Goal: Task Accomplishment & Management: Use online tool/utility

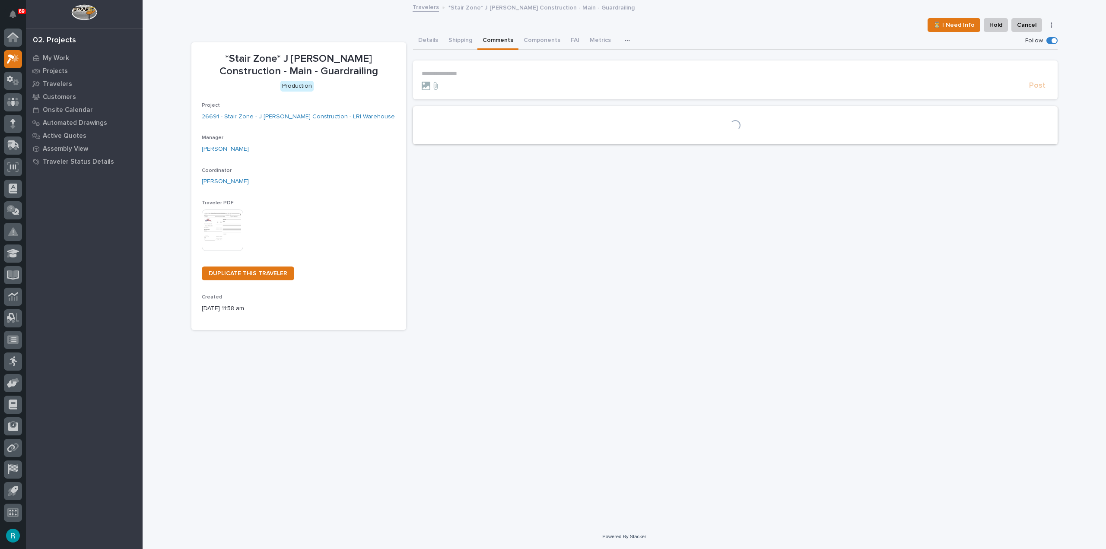
click at [453, 73] on p "**********" at bounding box center [735, 73] width 627 height 7
drag, startPoint x: 455, startPoint y: 92, endPoint x: 460, endPoint y: 92, distance: 4.4
click at [456, 93] on span "Wynne Hochstetler" at bounding box center [448, 95] width 48 height 6
click at [492, 73] on p "**********" at bounding box center [735, 74] width 627 height 9
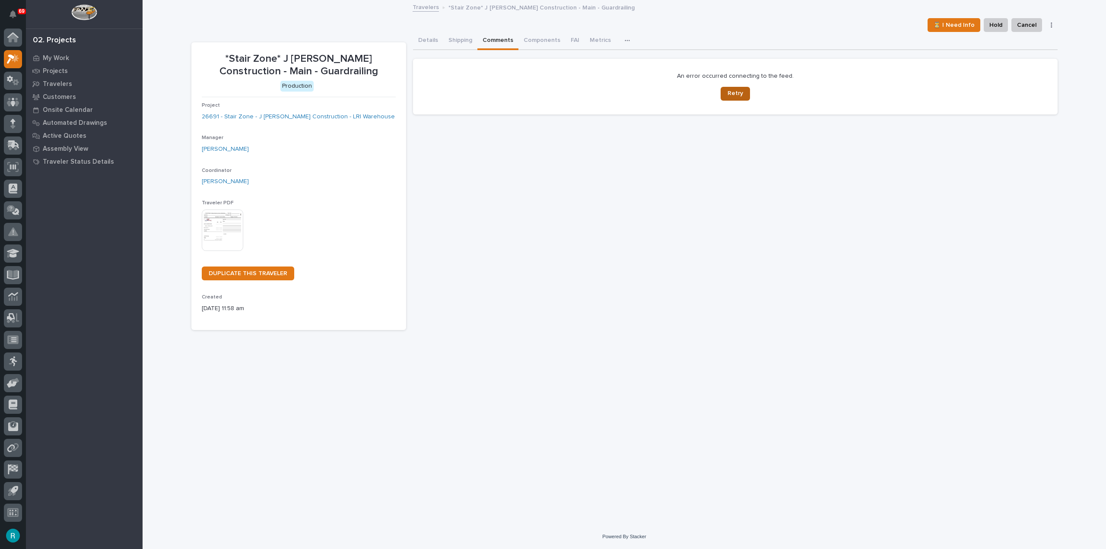
click at [726, 90] on button "Retry" at bounding box center [735, 94] width 29 height 14
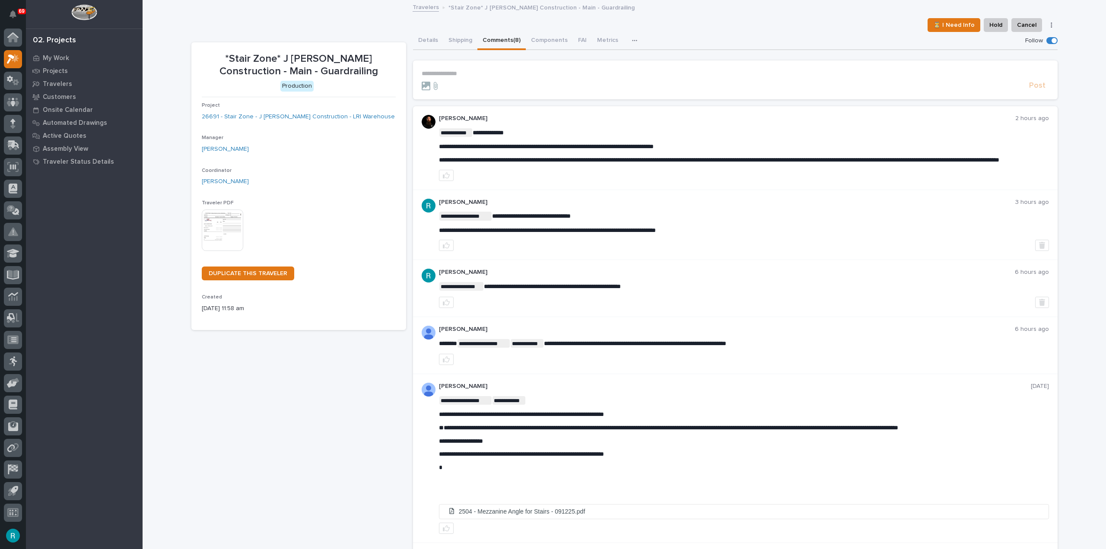
click at [516, 66] on section "**********" at bounding box center [735, 79] width 645 height 39
click at [462, 62] on section "**********" at bounding box center [735, 79] width 645 height 39
click at [454, 75] on p "**********" at bounding box center [735, 73] width 627 height 7
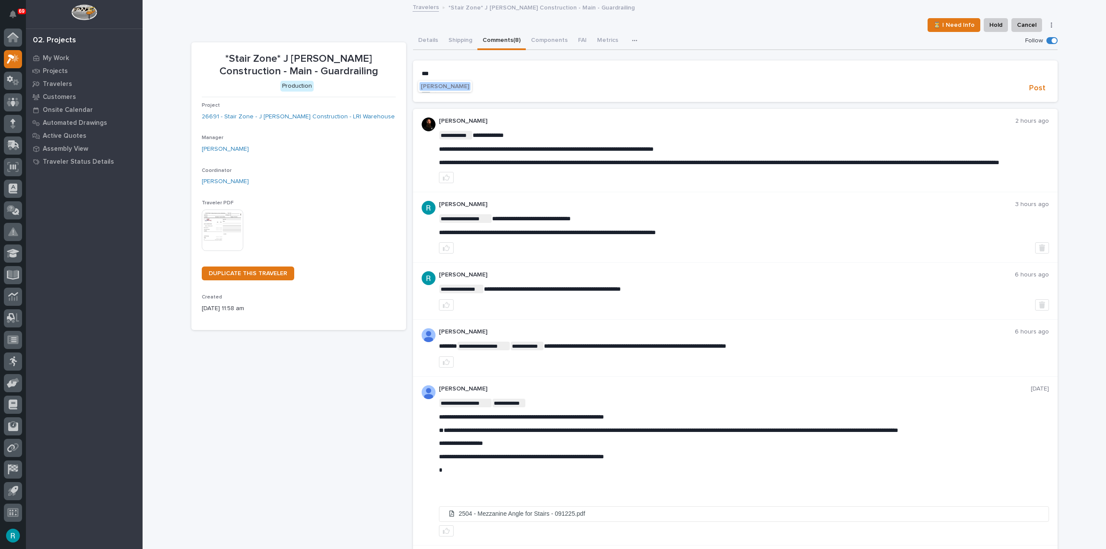
click at [445, 89] on button "Wynne Hochstetler" at bounding box center [445, 86] width 51 height 9
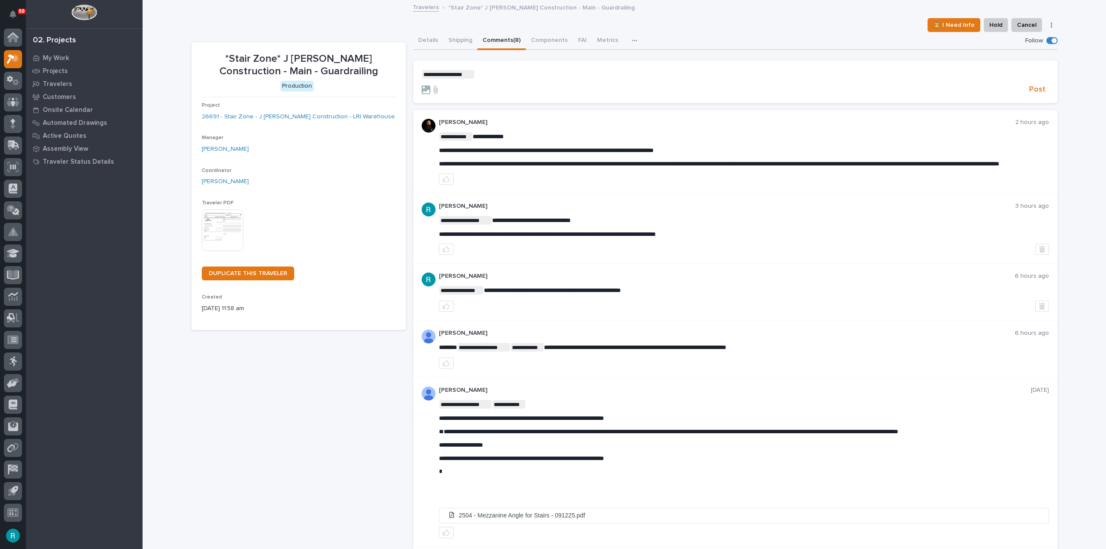
click at [524, 77] on p "**********" at bounding box center [735, 74] width 627 height 9
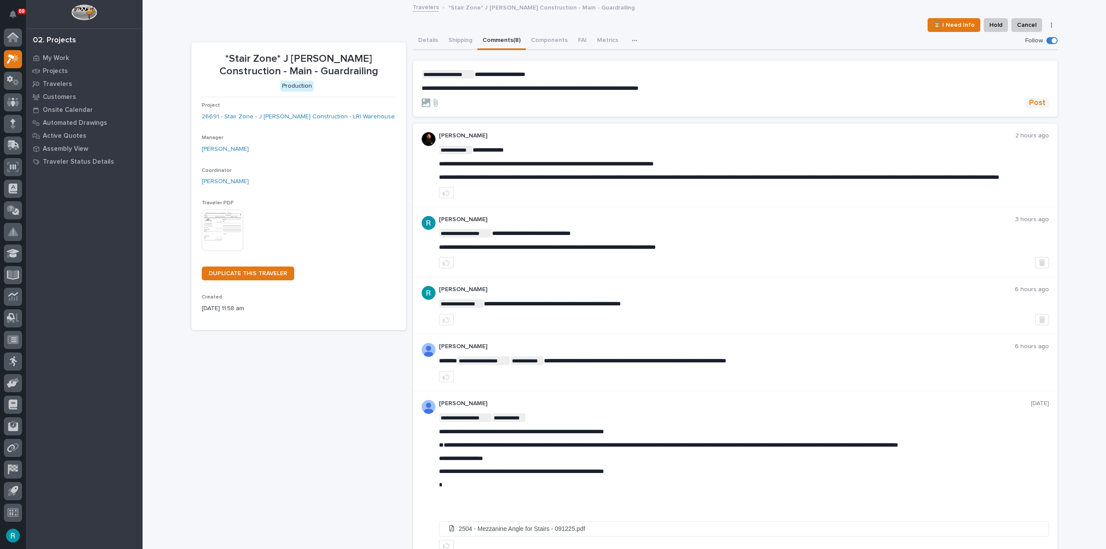
click at [1032, 103] on span "Post" at bounding box center [1037, 103] width 16 height 10
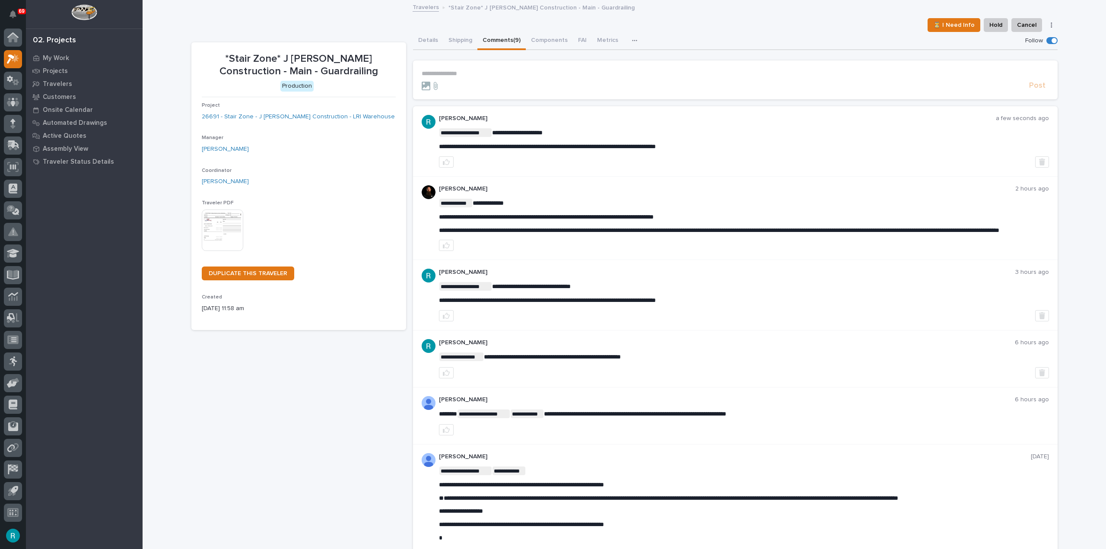
click at [442, 118] on p "[PERSON_NAME]" at bounding box center [717, 118] width 557 height 7
click at [422, 121] on img at bounding box center [429, 122] width 14 height 14
click at [9, 537] on button "button" at bounding box center [13, 536] width 18 height 18
click at [54, 495] on button "My Settings" at bounding box center [52, 496] width 96 height 15
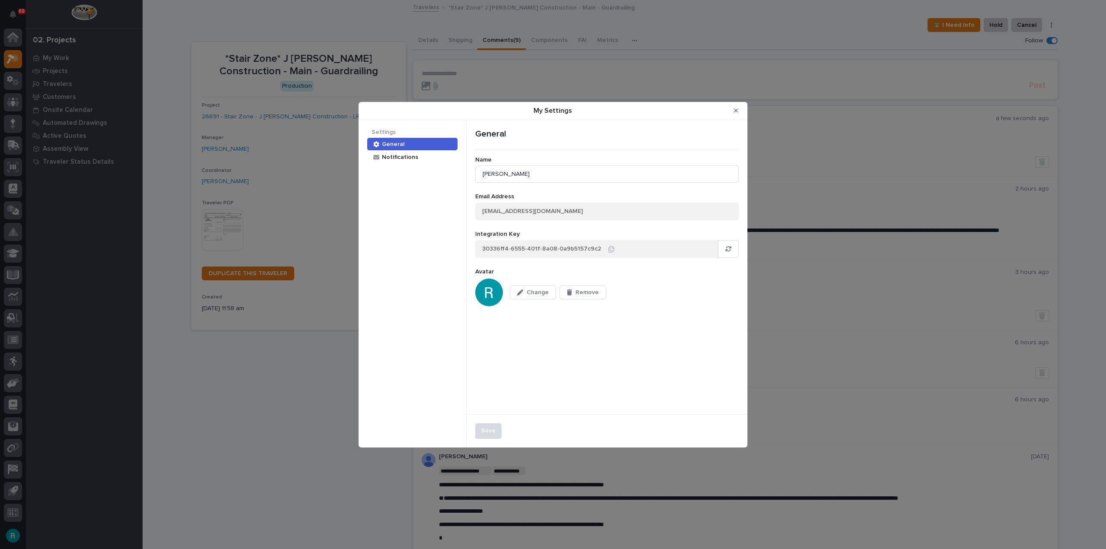
click at [490, 293] on img "My Settings" at bounding box center [489, 293] width 28 height 28
click at [537, 290] on span "Change" at bounding box center [538, 293] width 22 height 8
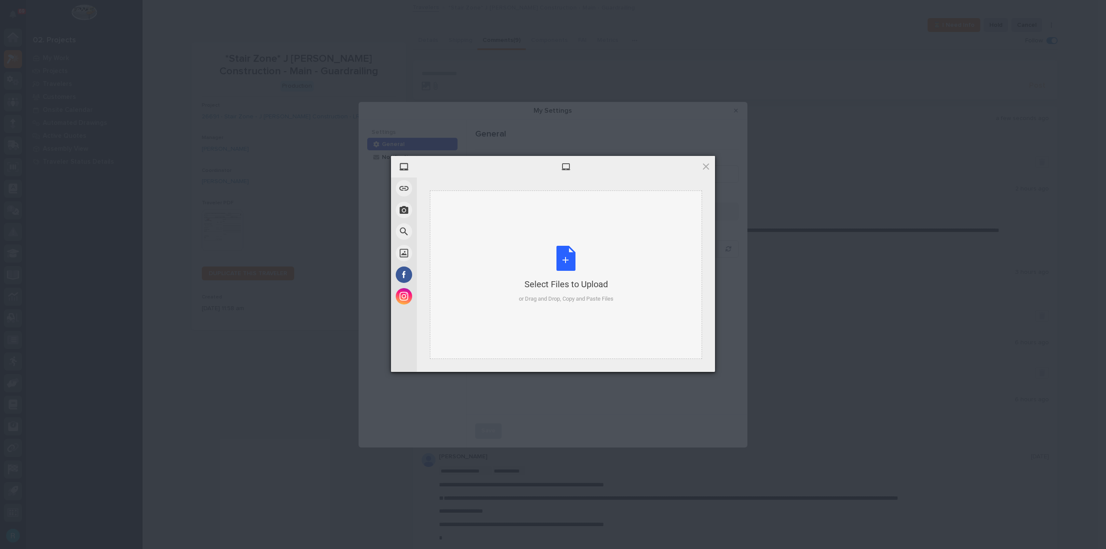
click at [578, 261] on div "Select Files to Upload or Drag and Drop, Copy and Paste Files" at bounding box center [566, 274] width 95 height 57
click at [548, 267] on div "Select Files to Upload or Drag and Drop, Copy and Paste Files" at bounding box center [566, 274] width 95 height 57
click at [694, 362] on span "Upload" at bounding box center [689, 360] width 44 height 16
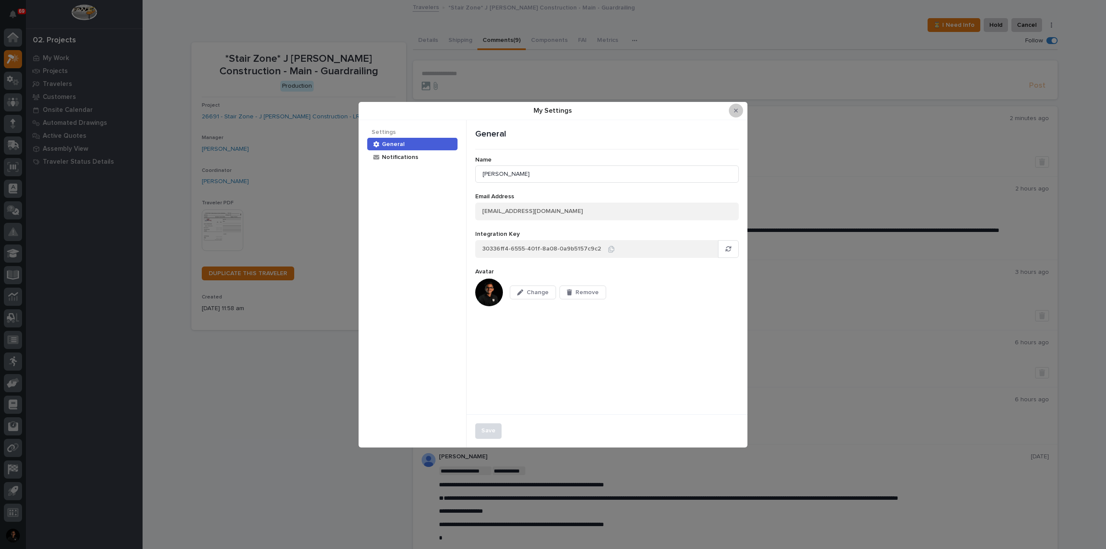
click at [734, 112] on button "Close Modal" at bounding box center [736, 111] width 14 height 14
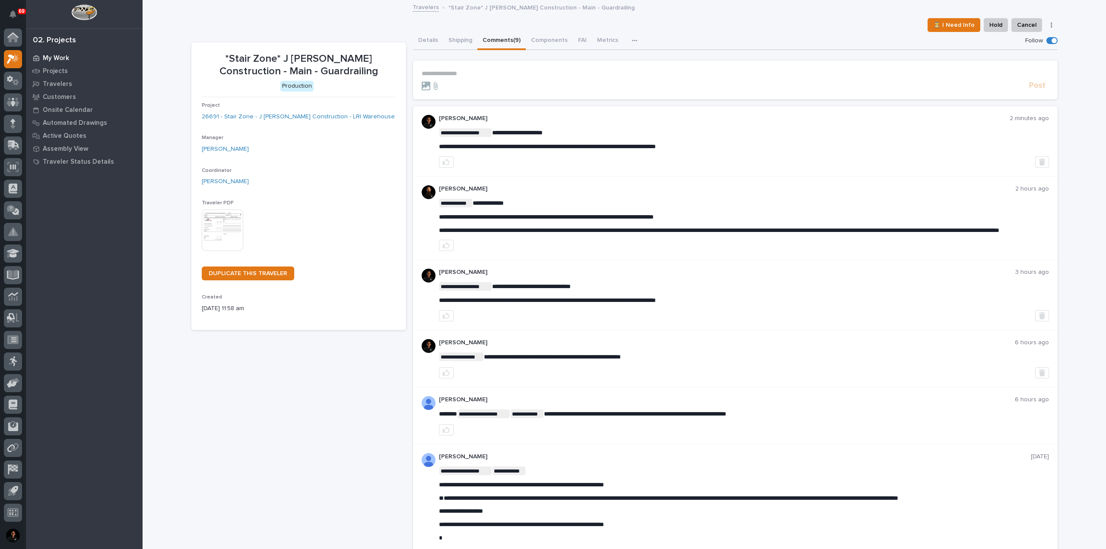
click at [67, 56] on p "My Work" at bounding box center [56, 58] width 26 height 8
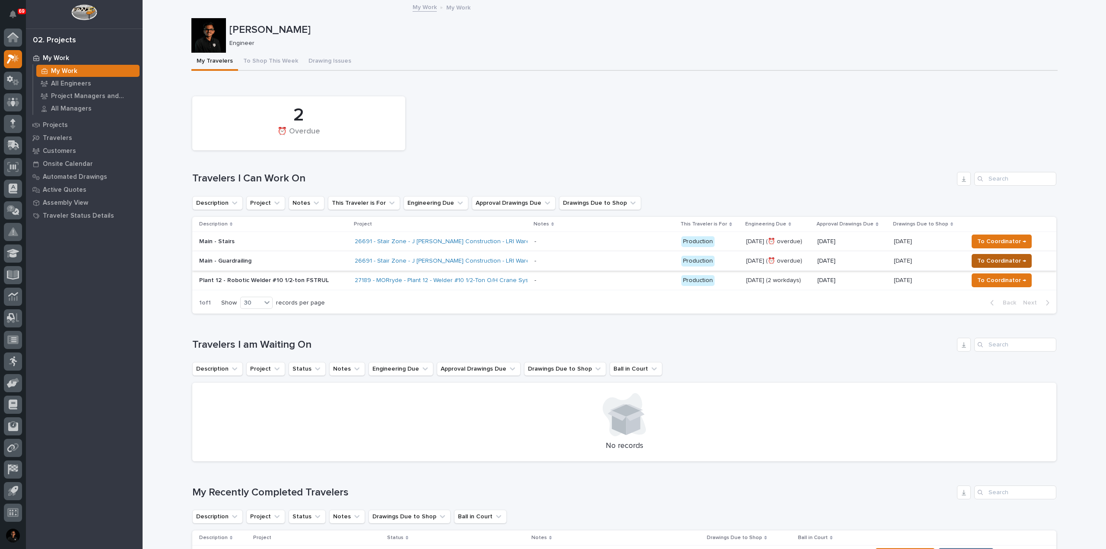
click at [1002, 257] on span "To Coordinator →" at bounding box center [1001, 261] width 49 height 10
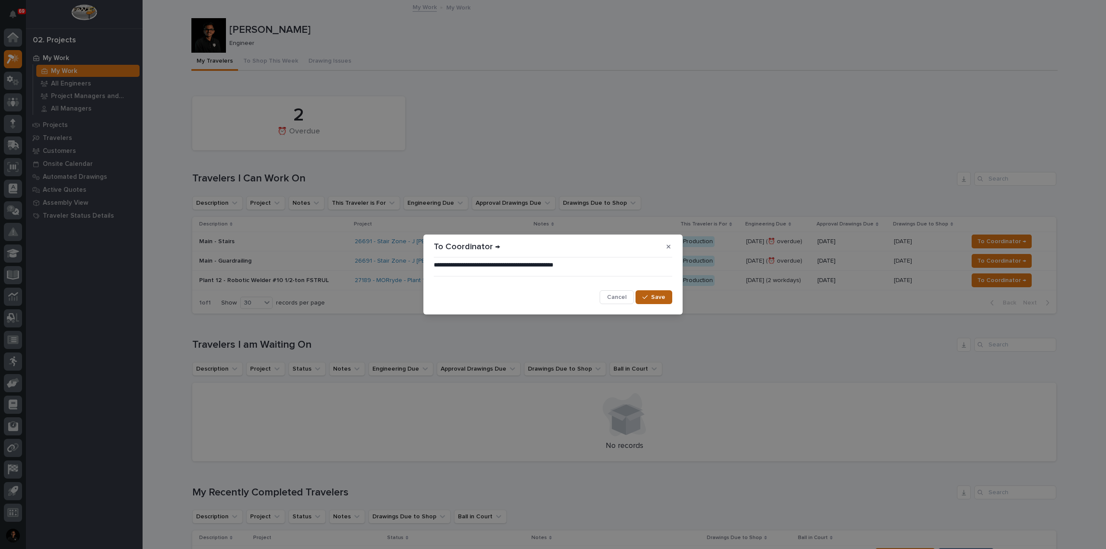
click at [664, 296] on span "Save" at bounding box center [658, 297] width 14 height 8
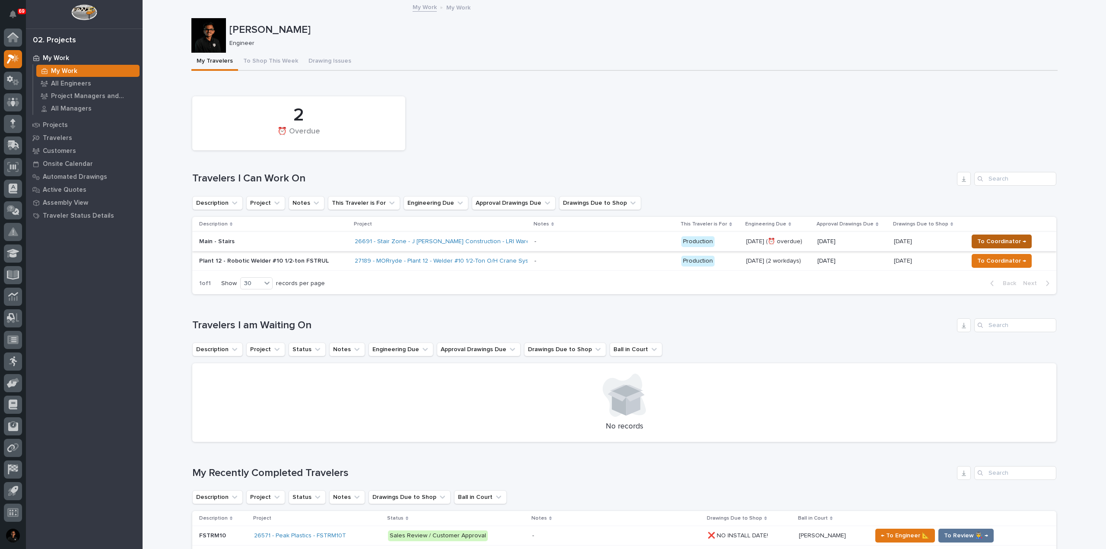
click at [1007, 242] on span "To Coordinator →" at bounding box center [1001, 241] width 49 height 10
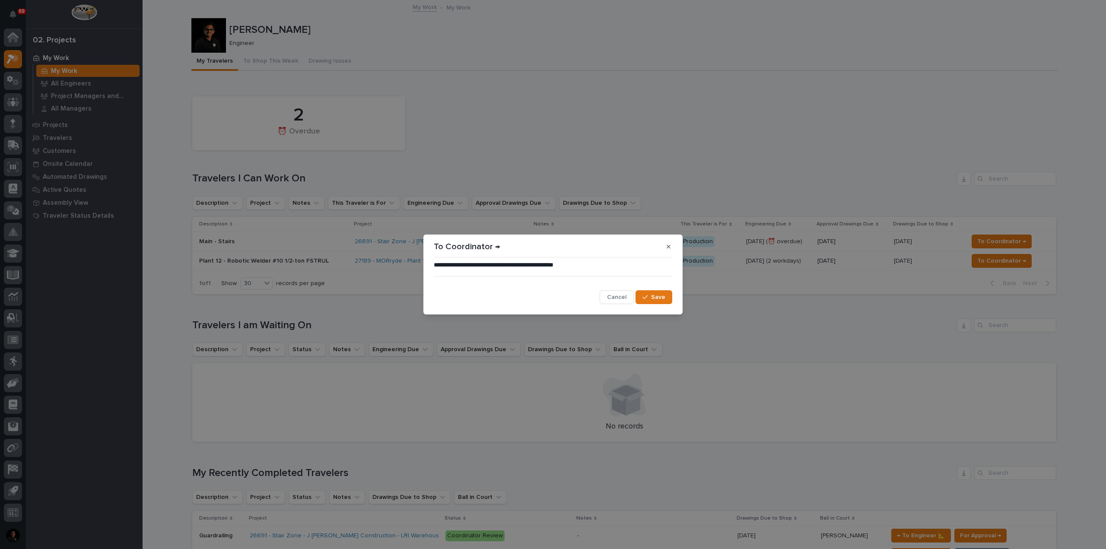
click at [653, 294] on span "Save" at bounding box center [658, 297] width 14 height 8
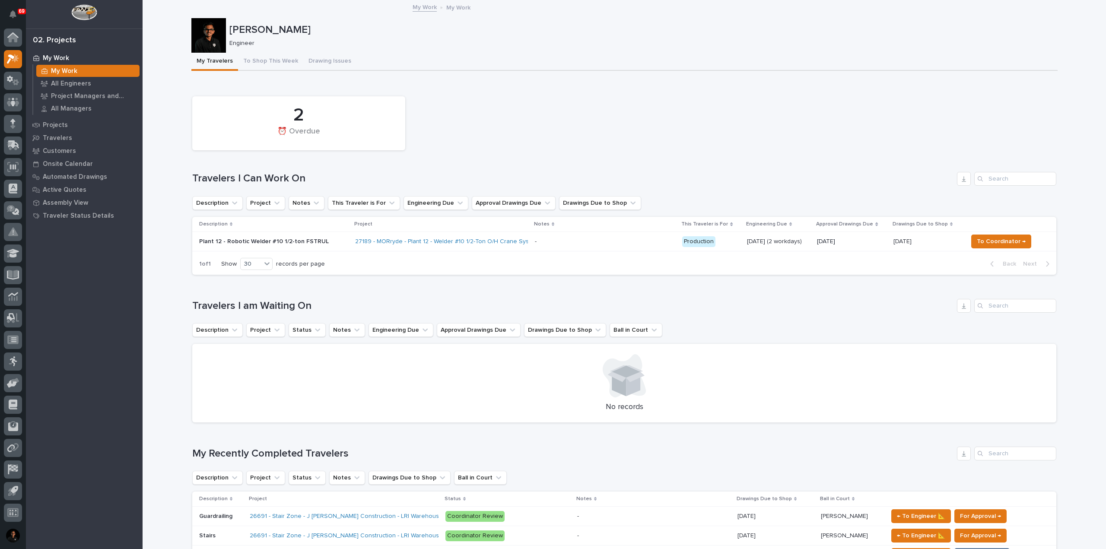
click at [287, 242] on p "Plant 12 - Robotic Welder #10 1/2-ton FSTRUL" at bounding box center [273, 241] width 149 height 7
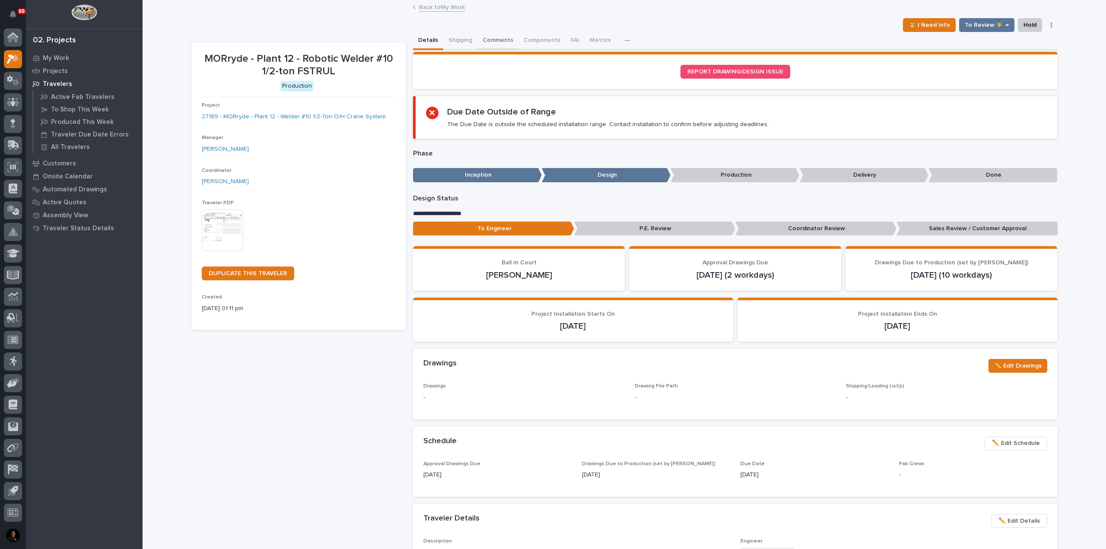
click at [501, 41] on button "Comments" at bounding box center [497, 41] width 41 height 18
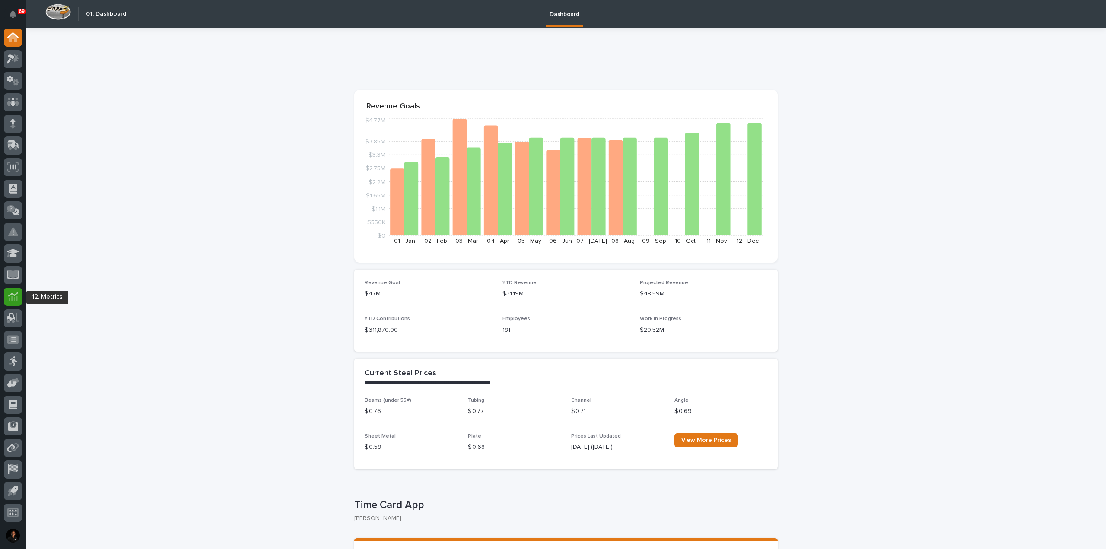
click at [17, 298] on icon at bounding box center [13, 298] width 9 height 5
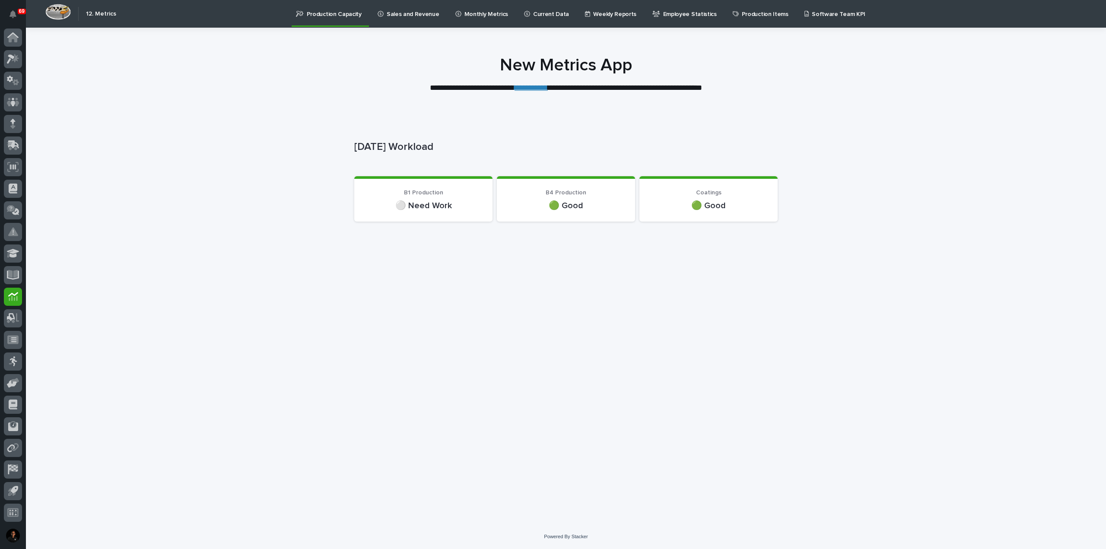
click at [407, 19] on link "Sales and Revenue" at bounding box center [410, 13] width 67 height 27
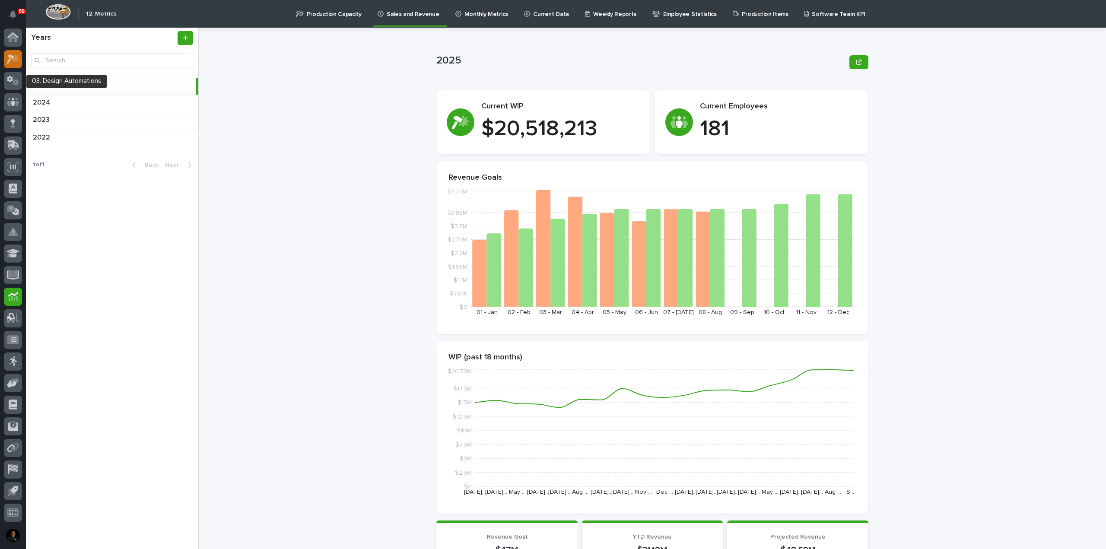
click at [9, 63] on icon at bounding box center [13, 59] width 13 height 10
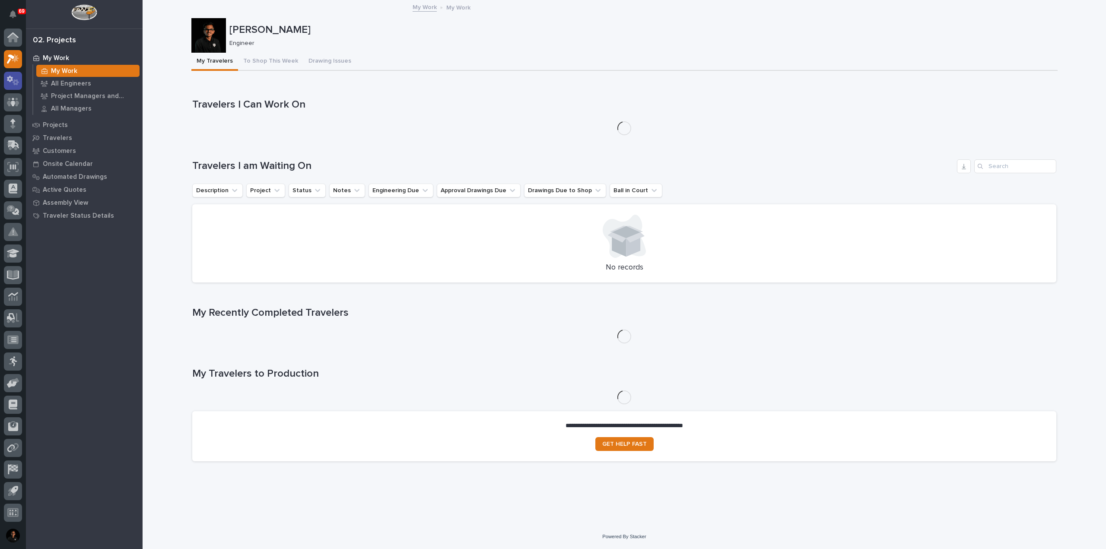
click at [16, 82] on icon at bounding box center [13, 81] width 13 height 10
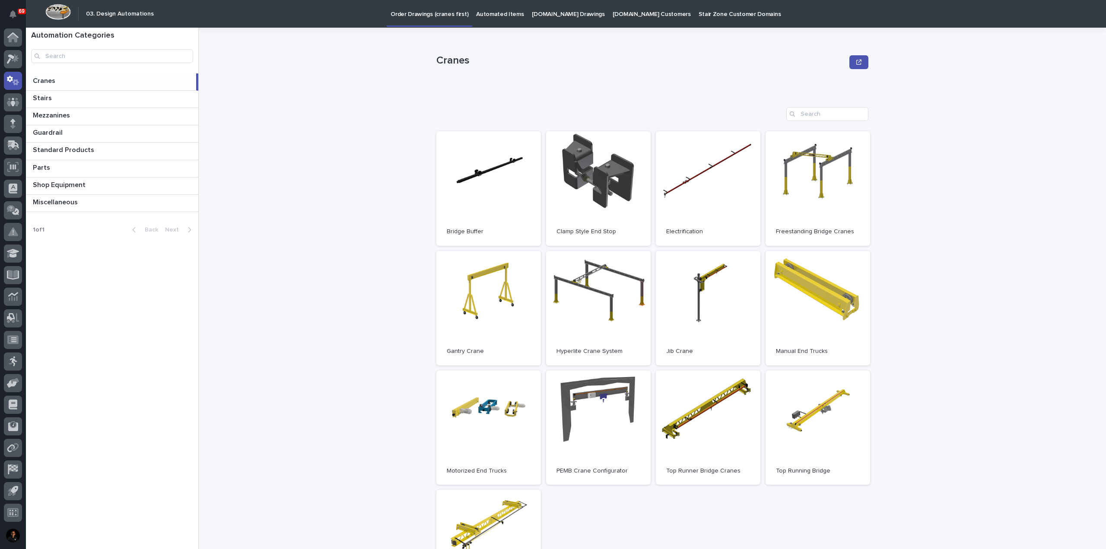
click at [494, 9] on p "Automated Items" at bounding box center [500, 9] width 48 height 18
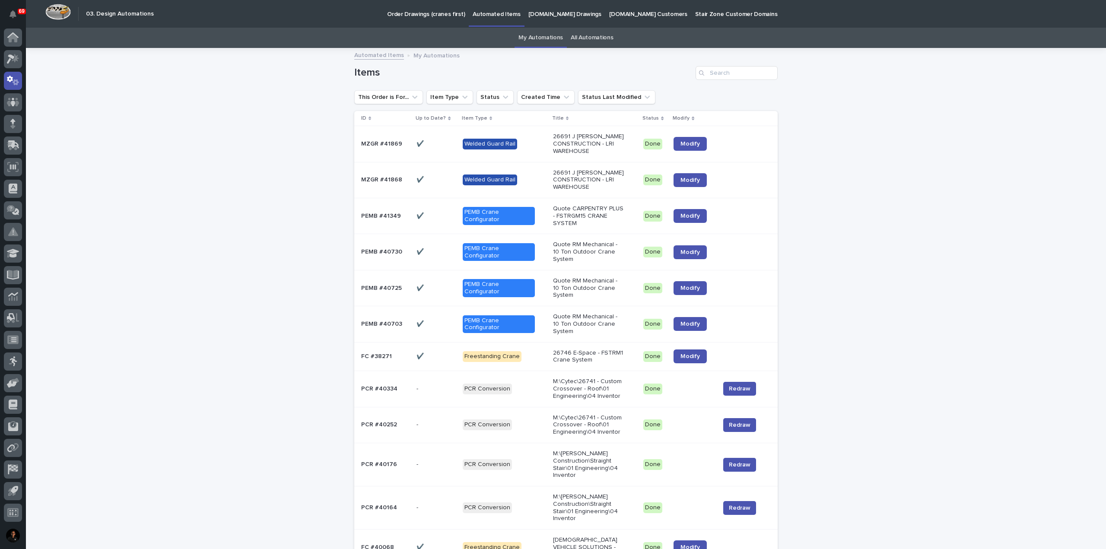
click at [723, 81] on div "Items" at bounding box center [565, 69] width 423 height 41
click at [726, 76] on input "Search" at bounding box center [737, 73] width 82 height 14
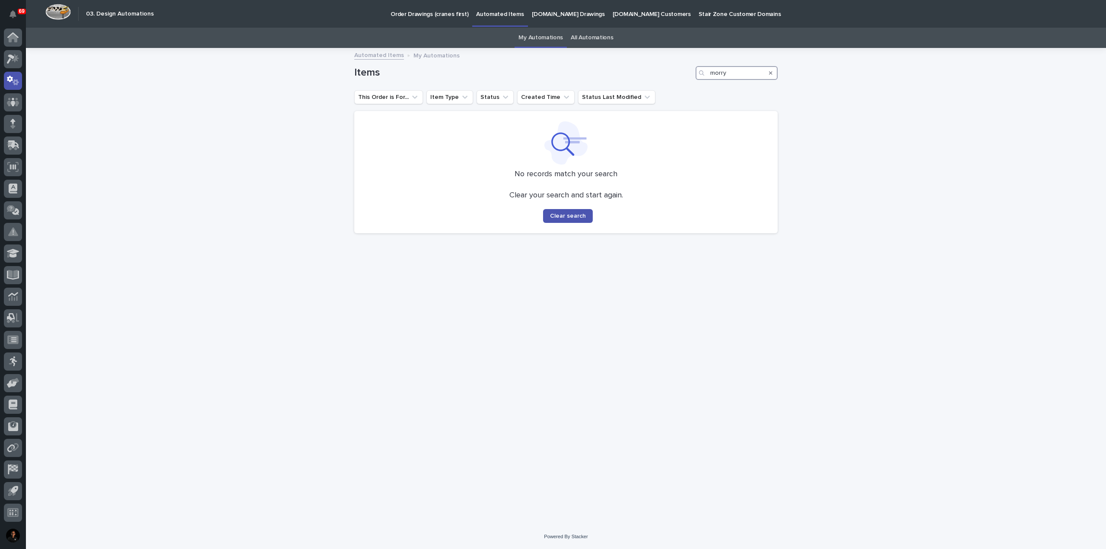
drag, startPoint x: 729, startPoint y: 72, endPoint x: 648, endPoint y: 71, distance: 81.2
click at [648, 71] on div "Items morry" at bounding box center [565, 73] width 423 height 14
type input "27189"
click at [770, 75] on icon "Search" at bounding box center [770, 72] width 3 height 5
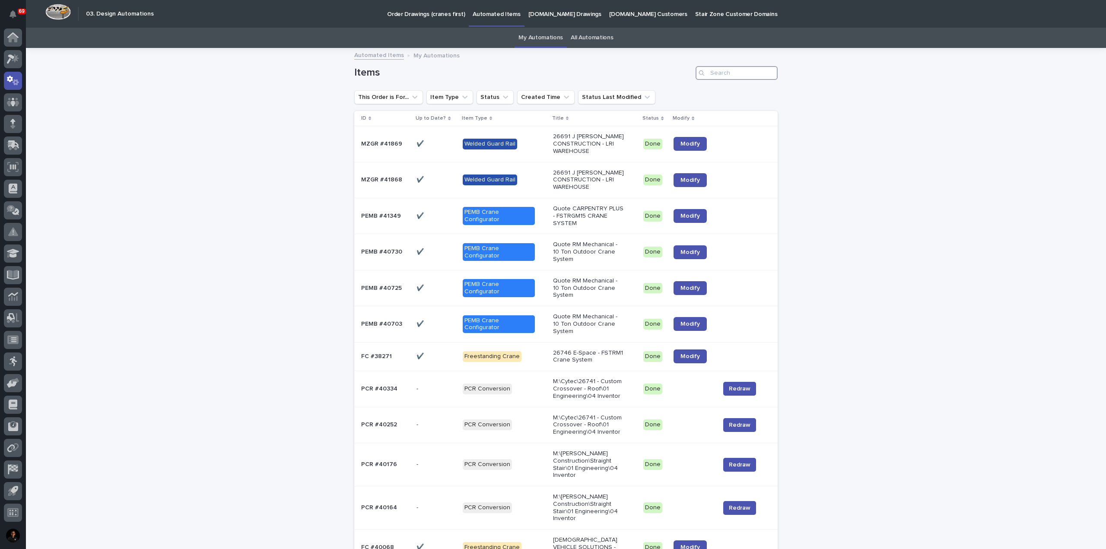
click at [716, 73] on input "Search" at bounding box center [737, 73] width 82 height 14
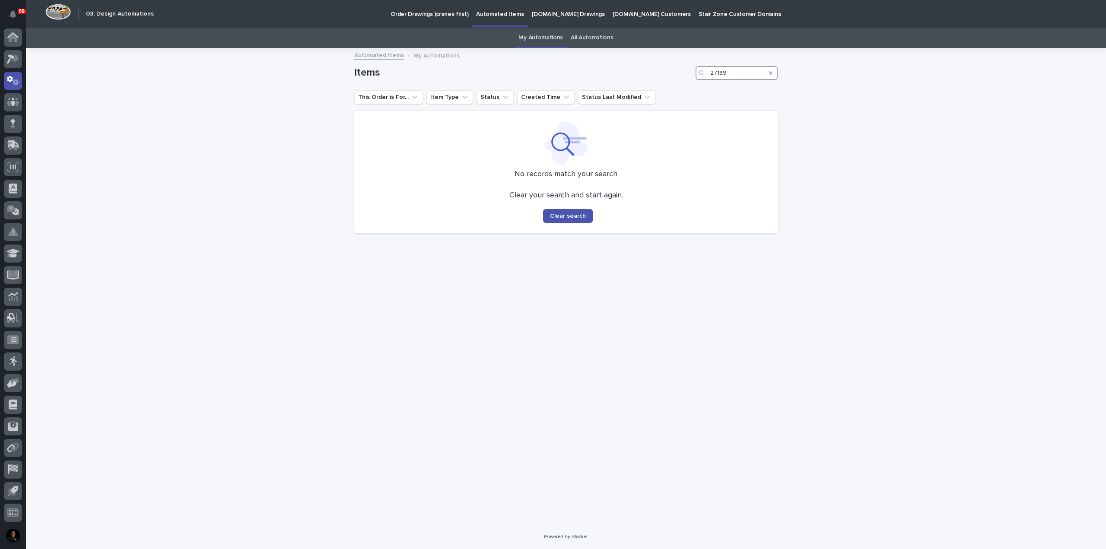
type input "27189"
click at [769, 73] on icon "Search" at bounding box center [770, 72] width 3 height 5
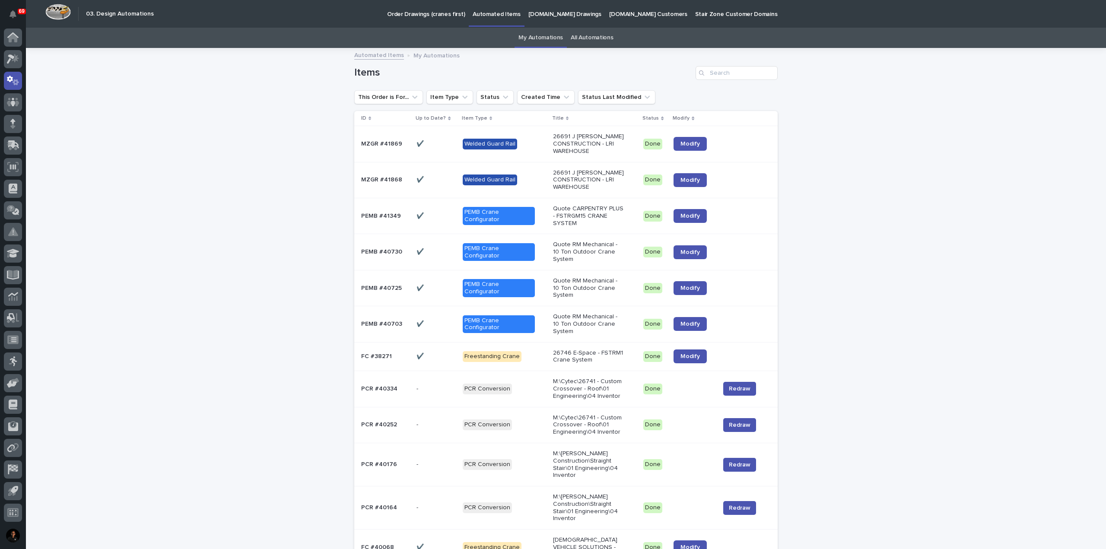
click at [571, 36] on link "All Automations" at bounding box center [592, 38] width 42 height 20
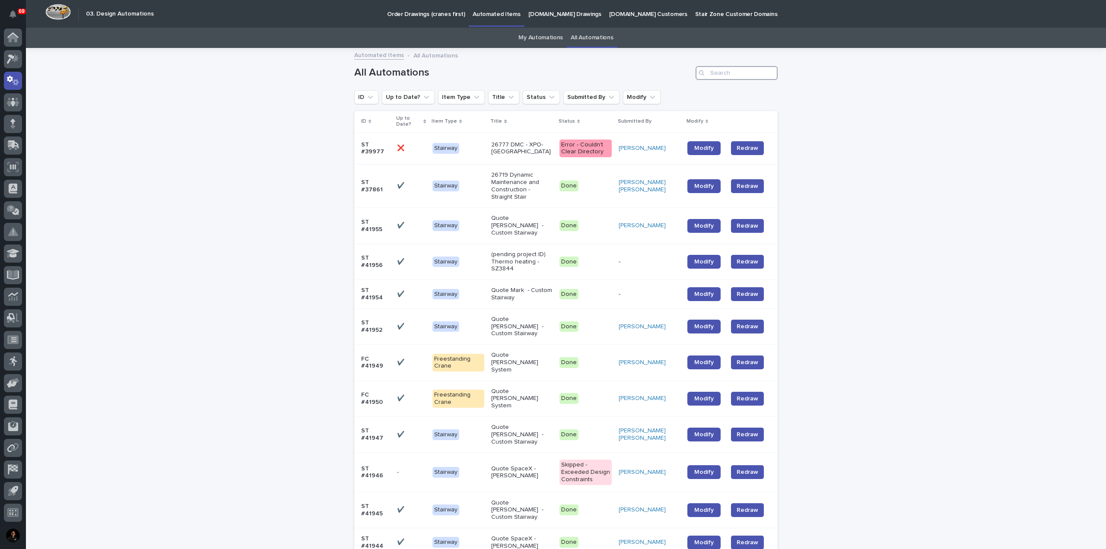
click at [737, 71] on input "Search" at bounding box center [737, 73] width 82 height 14
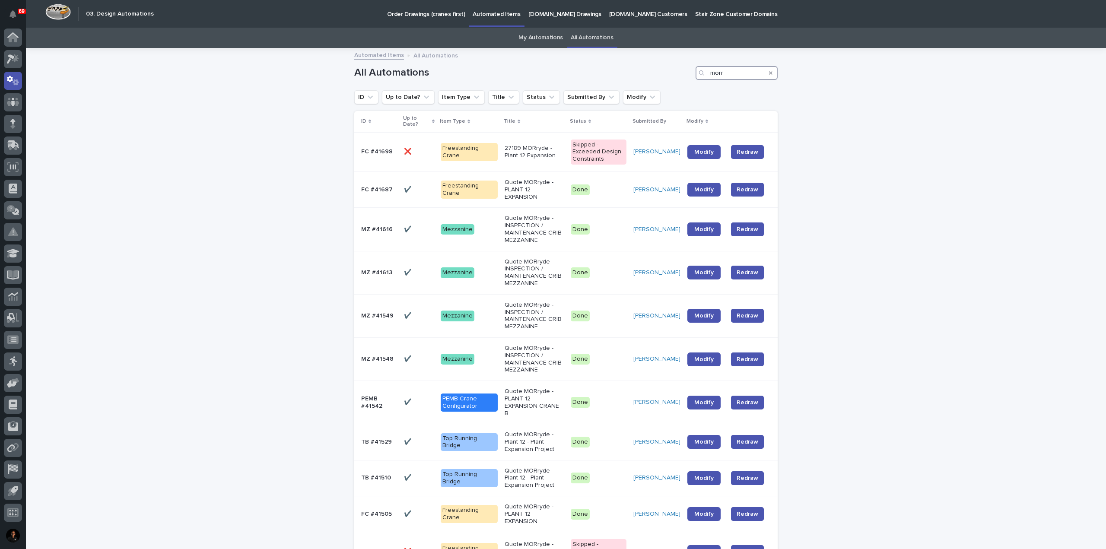
drag, startPoint x: 709, startPoint y: 71, endPoint x: 661, endPoint y: 76, distance: 48.7
click at [661, 76] on div "All Automations morr" at bounding box center [565, 73] width 423 height 14
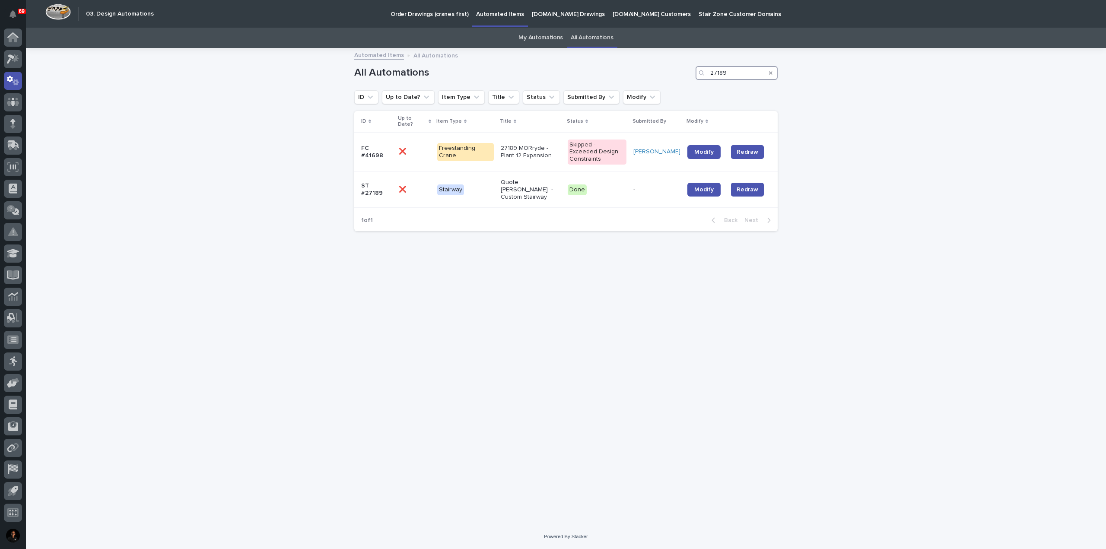
click at [741, 77] on input "27189" at bounding box center [737, 73] width 82 height 14
drag, startPoint x: 751, startPoint y: 75, endPoint x: 676, endPoint y: 77, distance: 75.2
click at [676, 77] on div "All Automations 27189" at bounding box center [565, 73] width 423 height 14
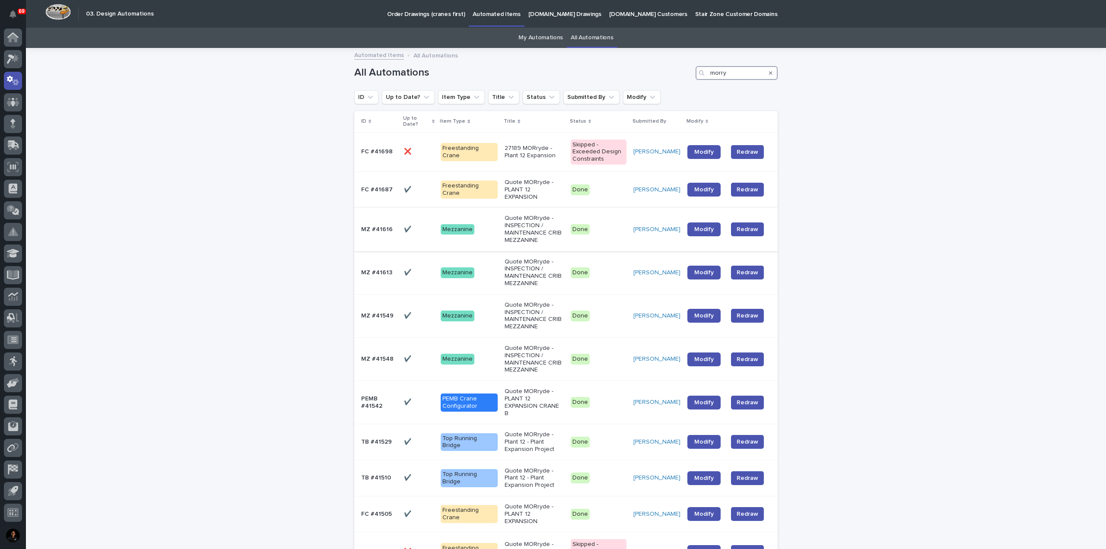
type input "morry"
click at [545, 215] on p "Quote MORryde - INSPECTION / MAINTENANCE CRIB MEZZANINE" at bounding box center [534, 229] width 59 height 29
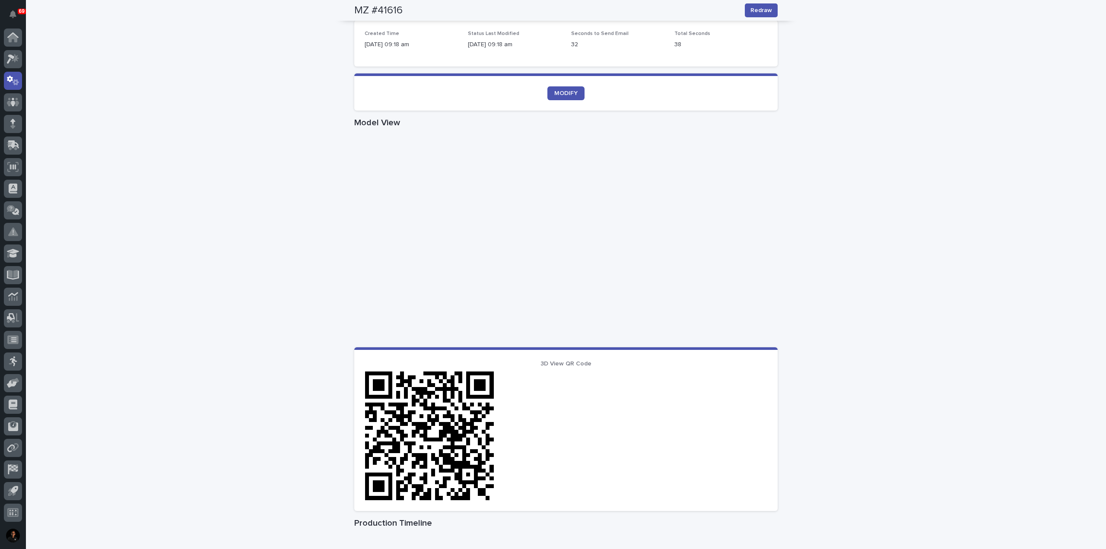
scroll to position [302, 0]
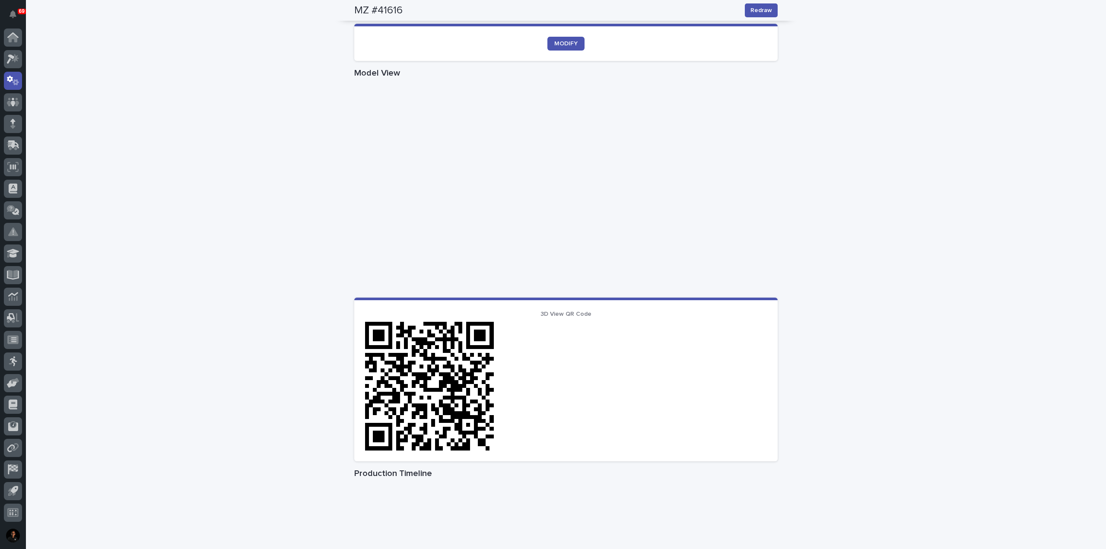
click at [103, 32] on div "Loading... Saving… Loading... Saving… MZ #41616 Redraw MZ #41616 Redraw Sorry, …" at bounding box center [566, 200] width 1080 height 909
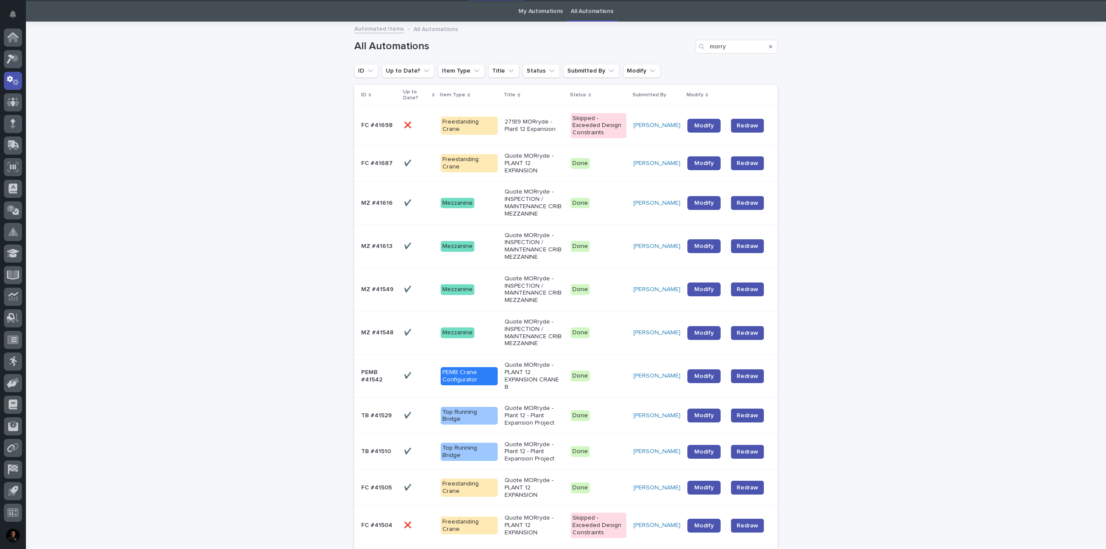
scroll to position [28, 0]
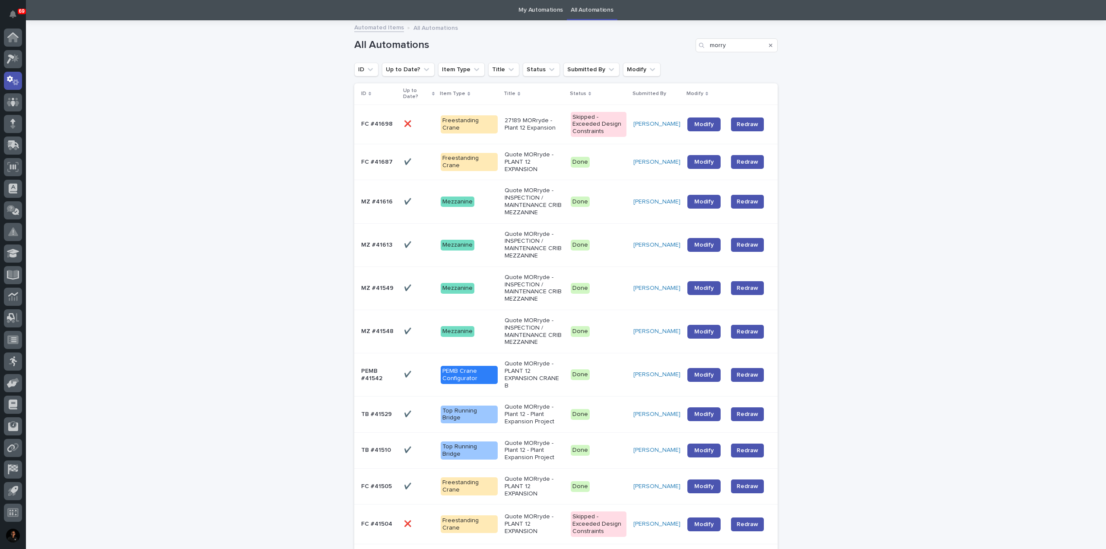
click at [539, 121] on p "27189 MORryde - Plant 12 Expansion" at bounding box center [534, 124] width 59 height 15
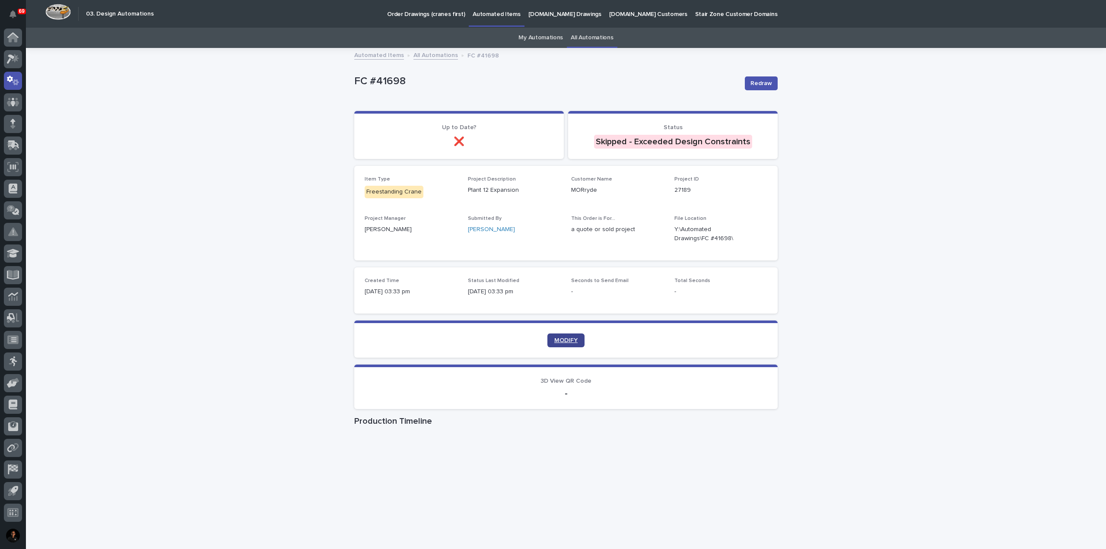
click at [554, 340] on span "MODIFY" at bounding box center [565, 340] width 23 height 6
click at [757, 86] on span "Redraw" at bounding box center [761, 83] width 22 height 9
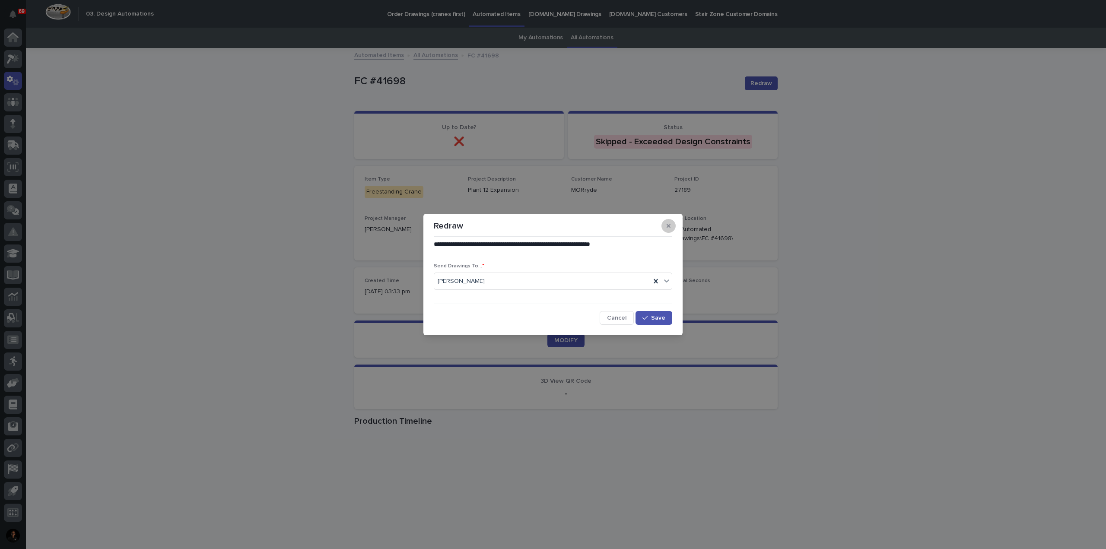
click at [674, 226] on button "button" at bounding box center [668, 226] width 14 height 14
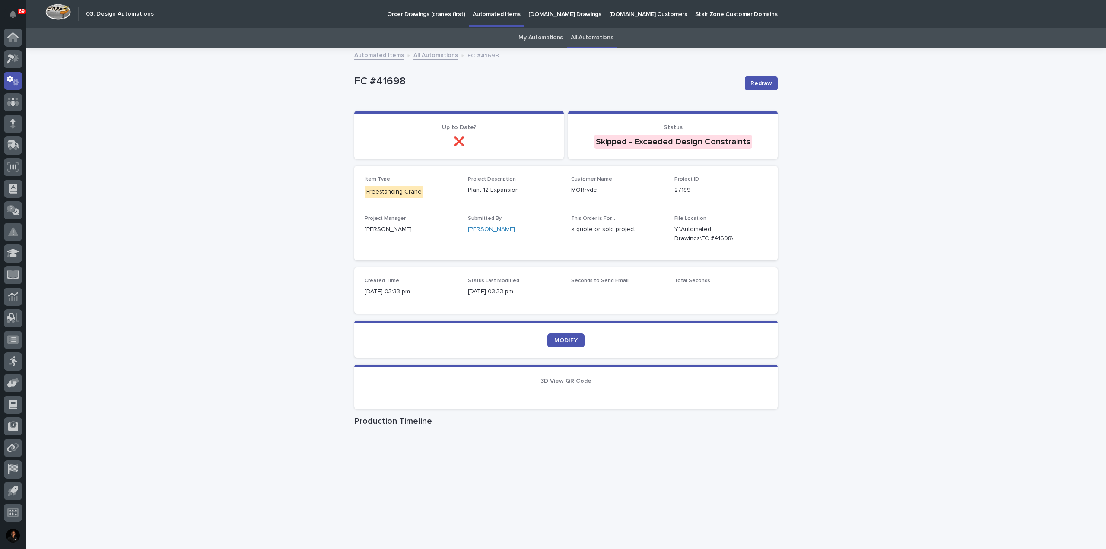
click at [421, 54] on link "All Automations" at bounding box center [435, 55] width 44 height 10
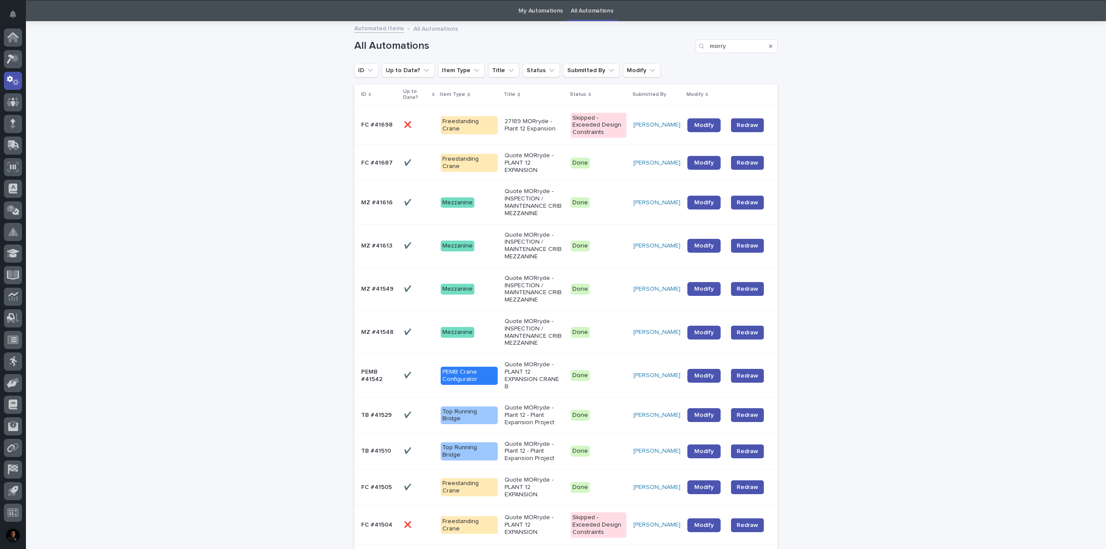
scroll to position [28, 0]
